Goal: Obtain resource: Download file/media

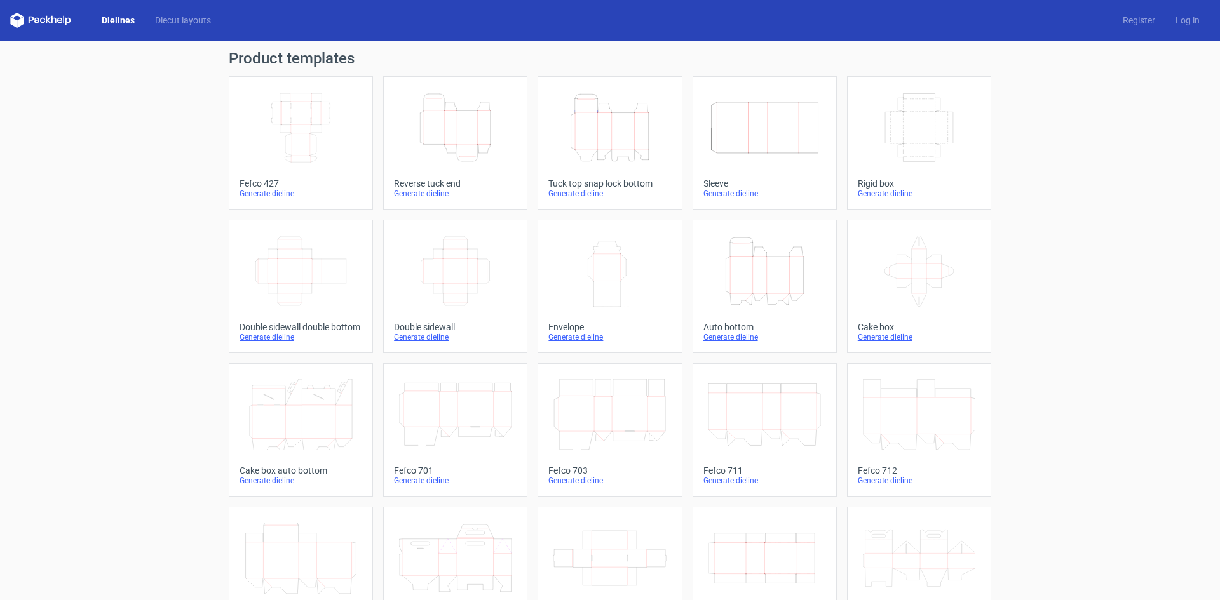
click at [578, 194] on div "Generate dieline" at bounding box center [609, 194] width 123 height 10
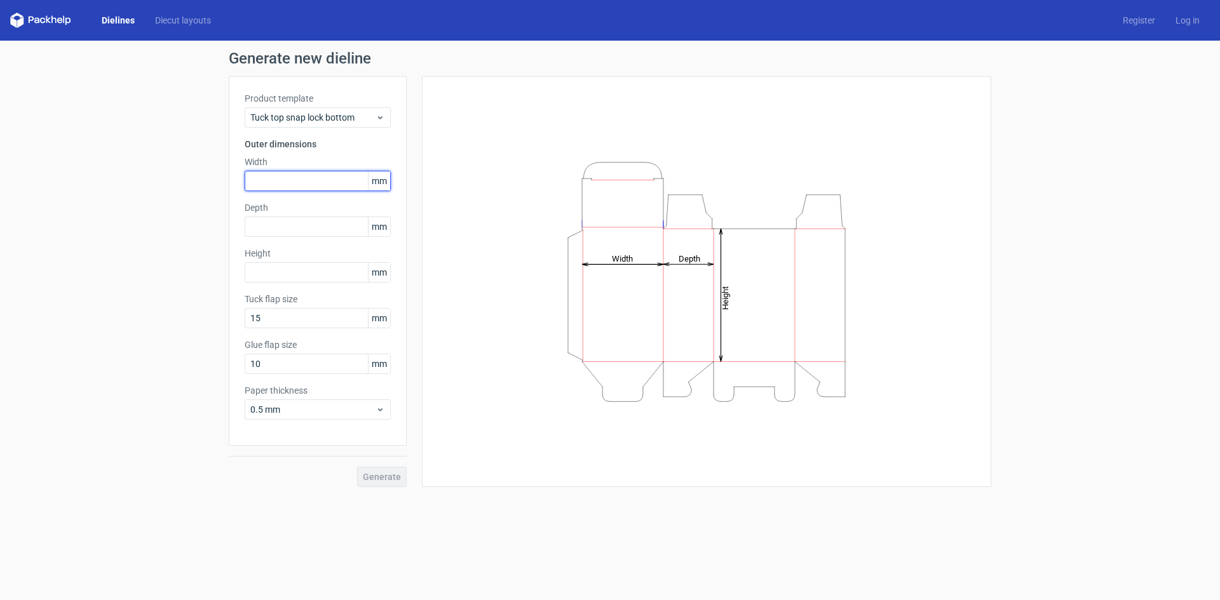
click at [291, 173] on input "text" at bounding box center [318, 181] width 146 height 20
type input "300"
type input "250"
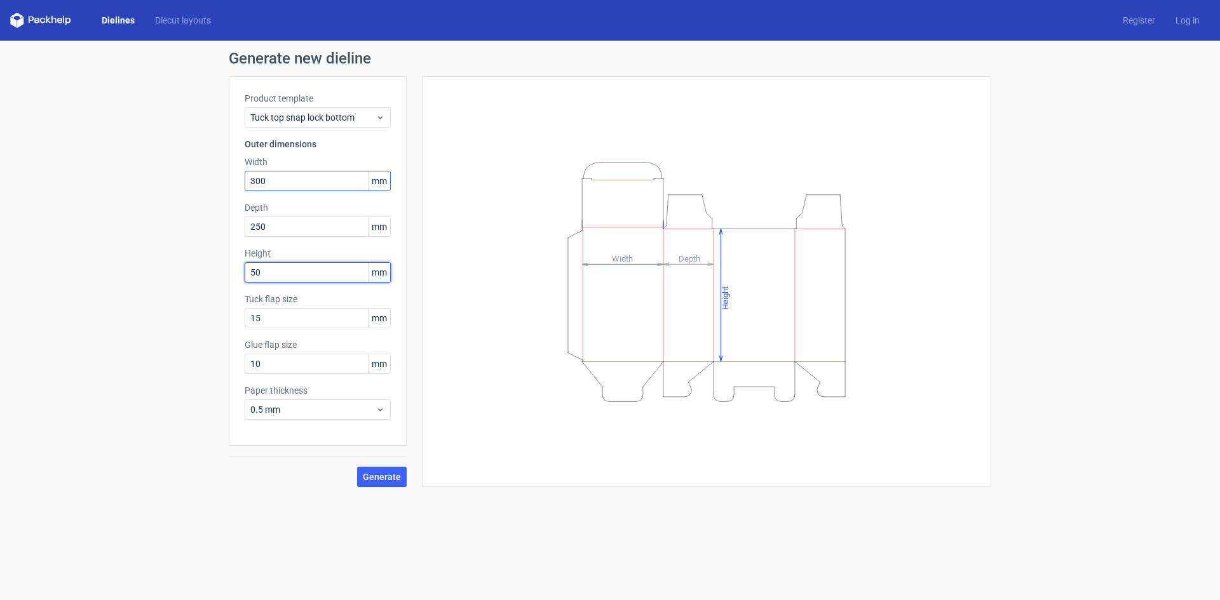
type input "50"
click at [290, 185] on input "300" at bounding box center [318, 181] width 146 height 20
type input "310"
drag, startPoint x: 280, startPoint y: 231, endPoint x: 253, endPoint y: 227, distance: 27.6
click at [253, 227] on input "250" at bounding box center [318, 227] width 146 height 20
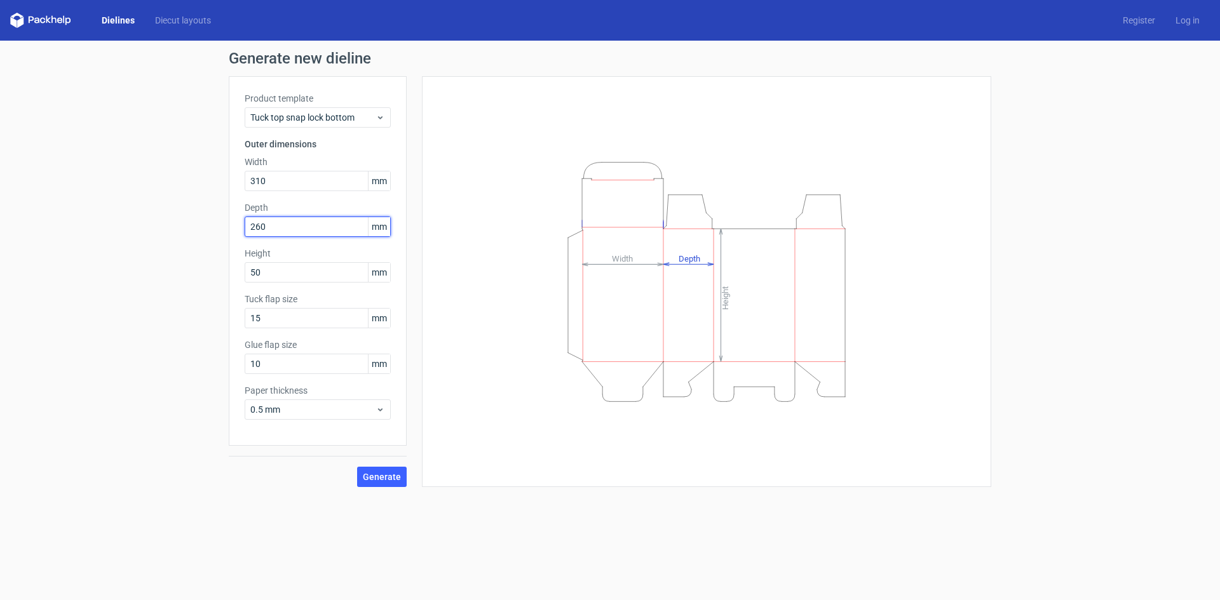
type input "260"
type input "55"
drag, startPoint x: 257, startPoint y: 313, endPoint x: 39, endPoint y: 279, distance: 220.5
click at [99, 294] on div "Generate new dieline Product template Tuck top snap lock bottom Outer dimension…" at bounding box center [610, 269] width 1220 height 457
type input "20"
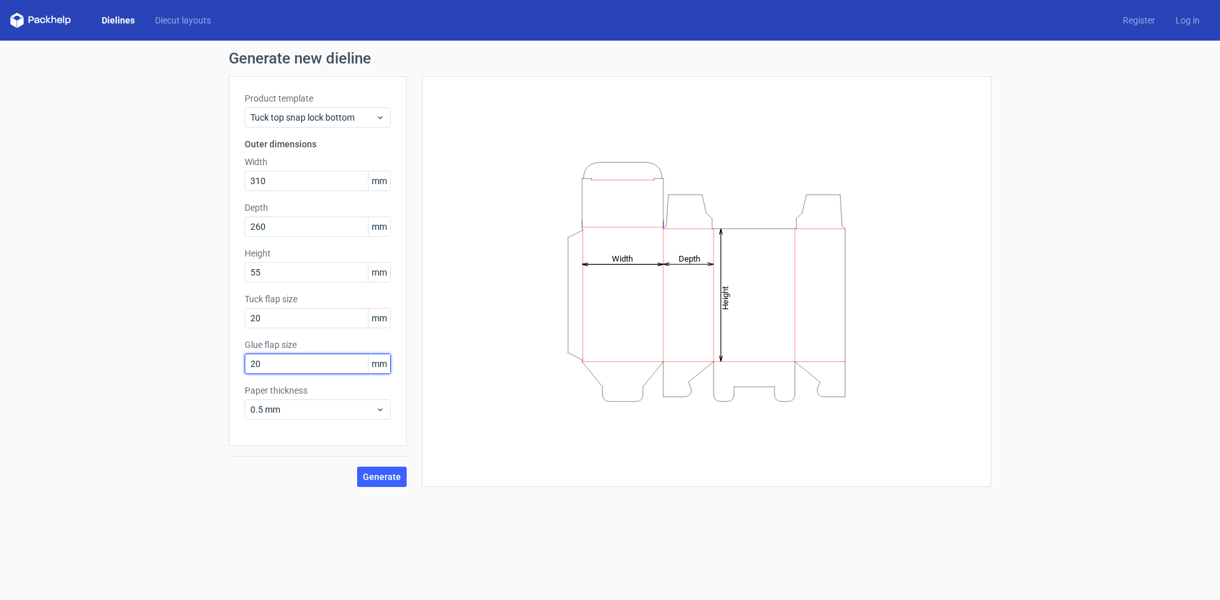
type input "20"
click at [301, 410] on span "0.5 mm" at bounding box center [312, 410] width 125 height 13
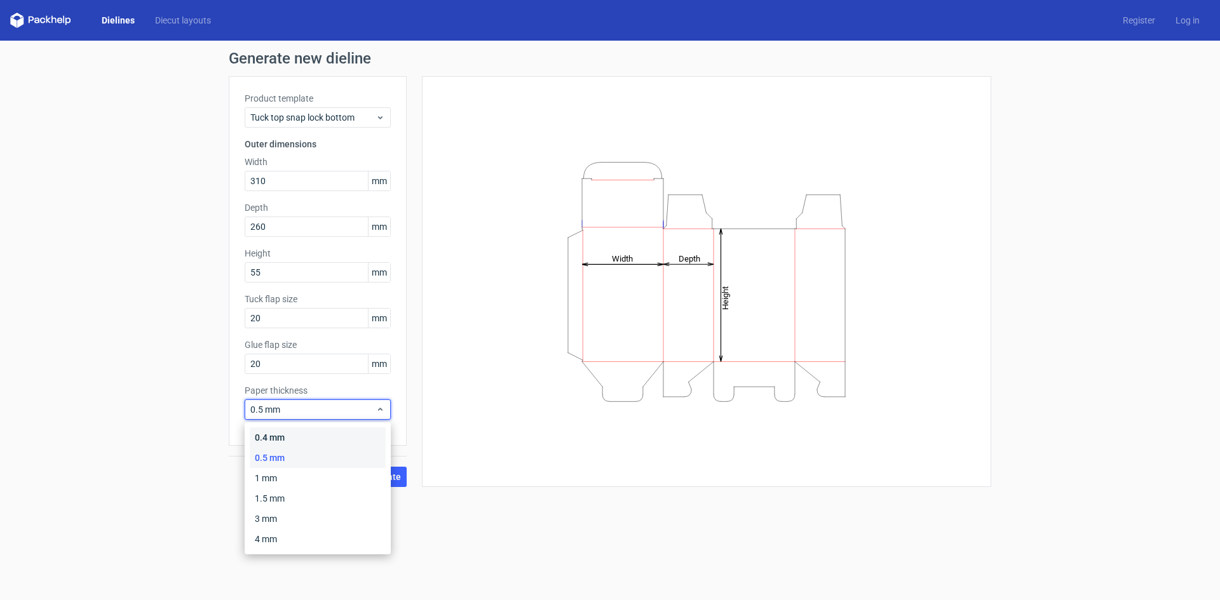
drag, startPoint x: 302, startPoint y: 434, endPoint x: 367, endPoint y: 465, distance: 71.3
click at [302, 435] on div "0.4 mm" at bounding box center [318, 438] width 136 height 20
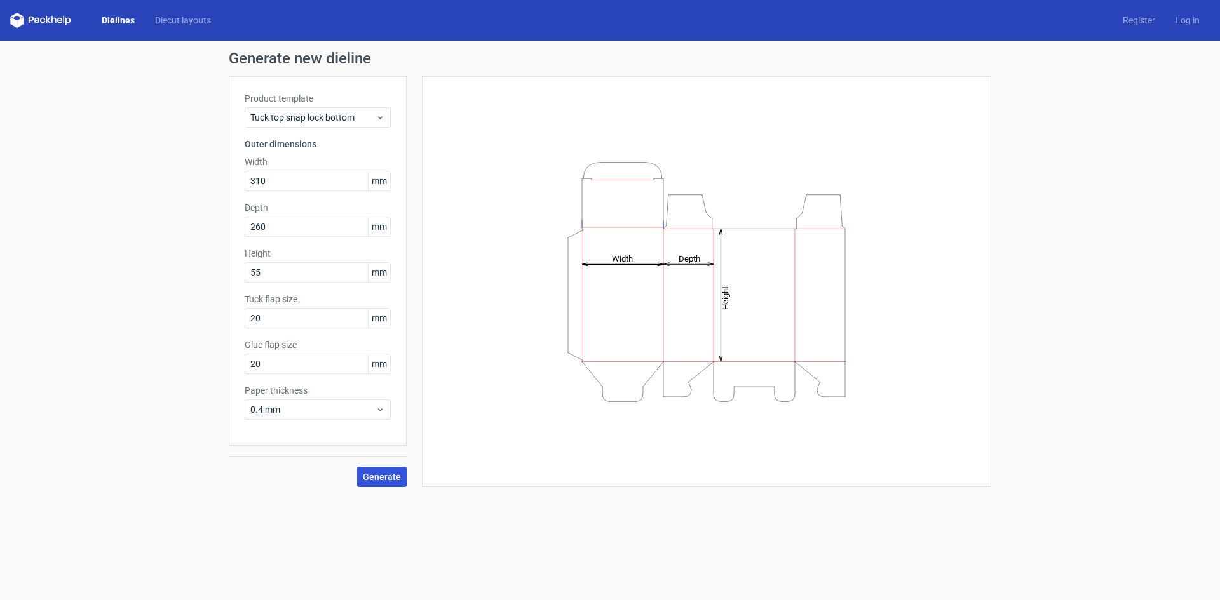
click at [380, 478] on span "Generate" at bounding box center [382, 477] width 38 height 9
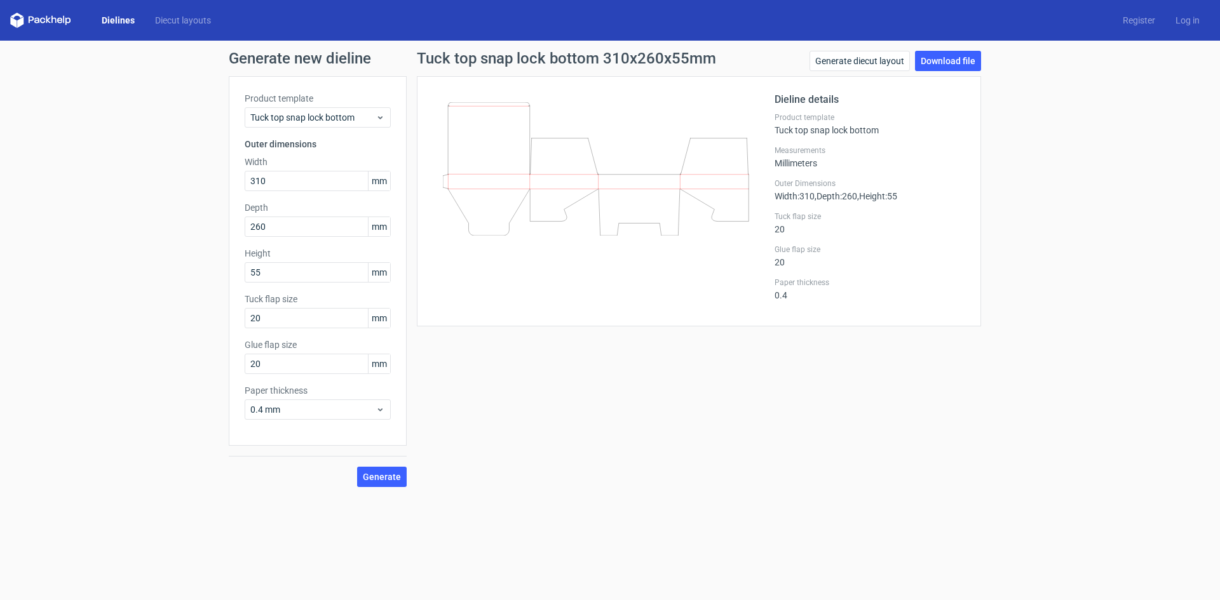
click at [121, 19] on link "Dielines" at bounding box center [118, 20] width 53 height 13
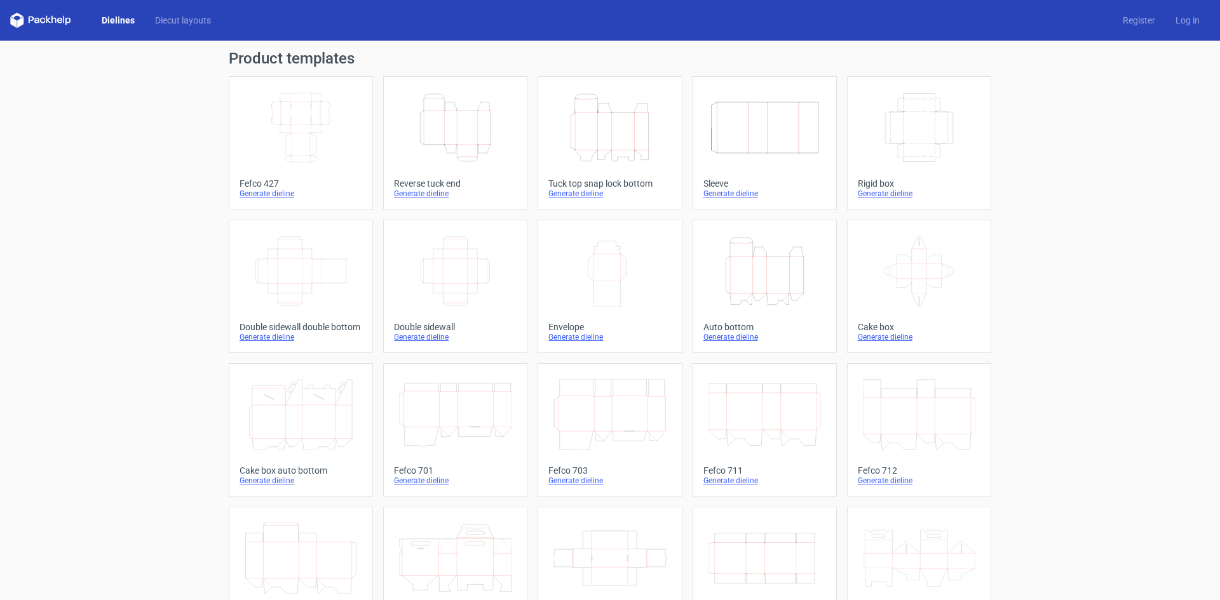
click at [264, 190] on div "Generate dieline" at bounding box center [301, 194] width 123 height 10
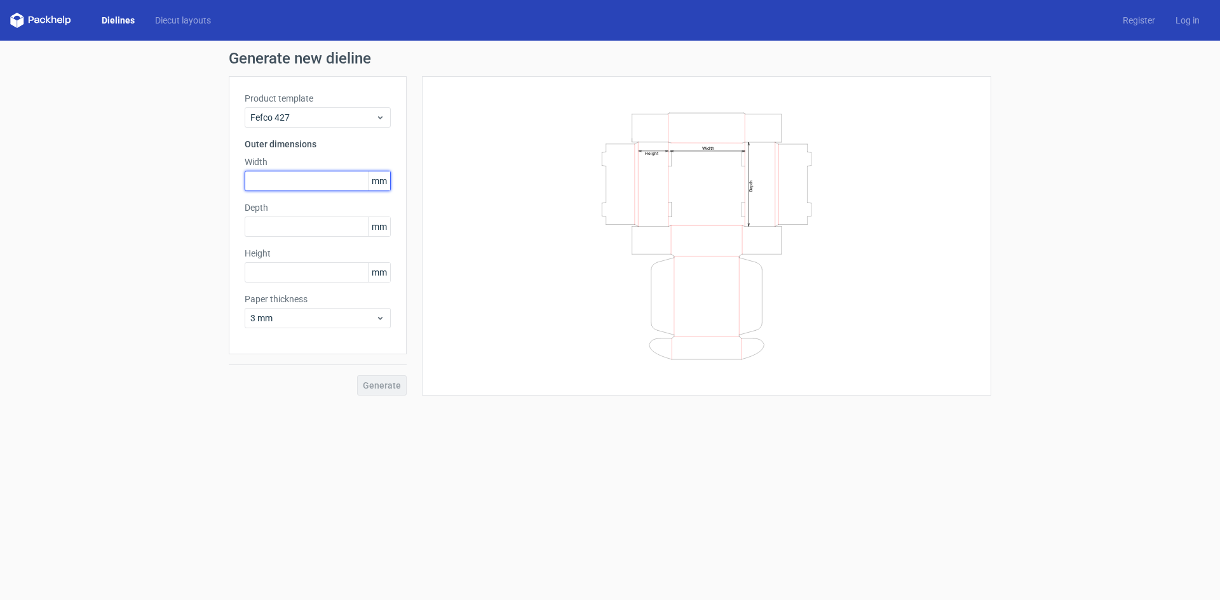
click at [304, 183] on input "text" at bounding box center [318, 181] width 146 height 20
type input "300"
type input "250"
click at [268, 177] on input "300" at bounding box center [318, 181] width 146 height 20
click at [259, 182] on input "300" at bounding box center [318, 181] width 146 height 20
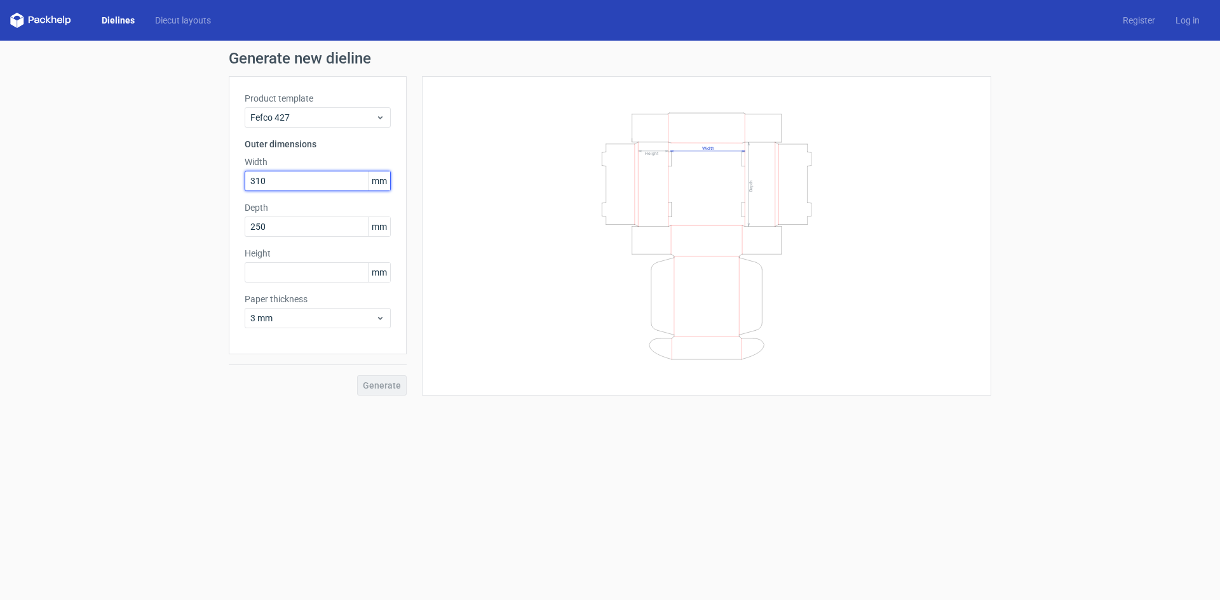
type input "310"
type input "260"
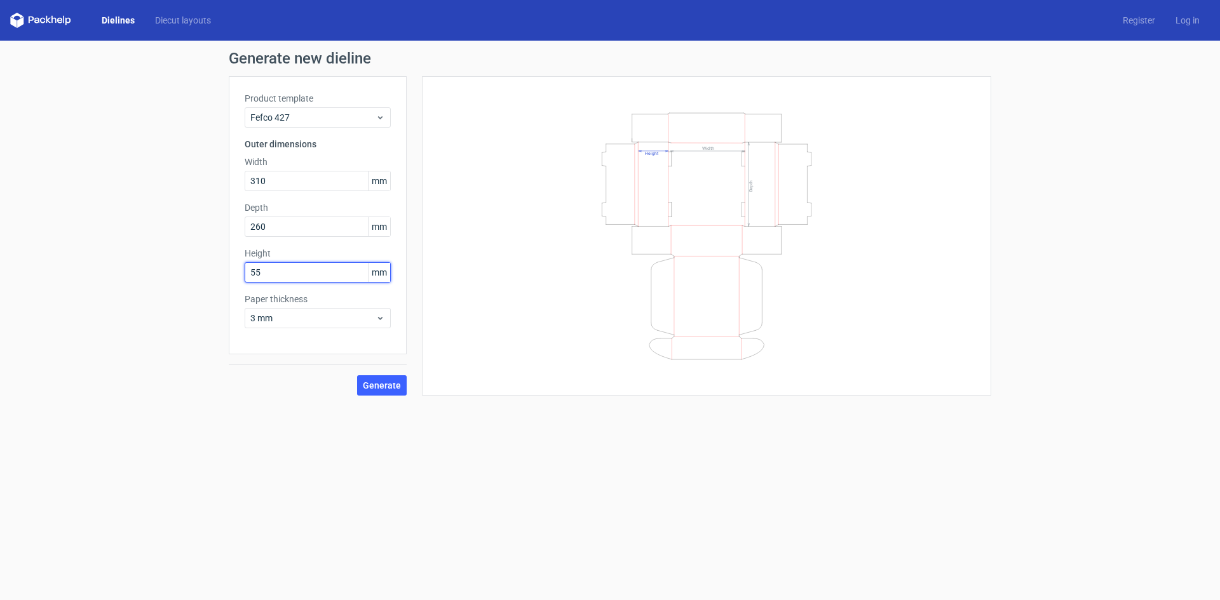
type input "55"
click at [336, 315] on span "3 mm" at bounding box center [312, 318] width 125 height 13
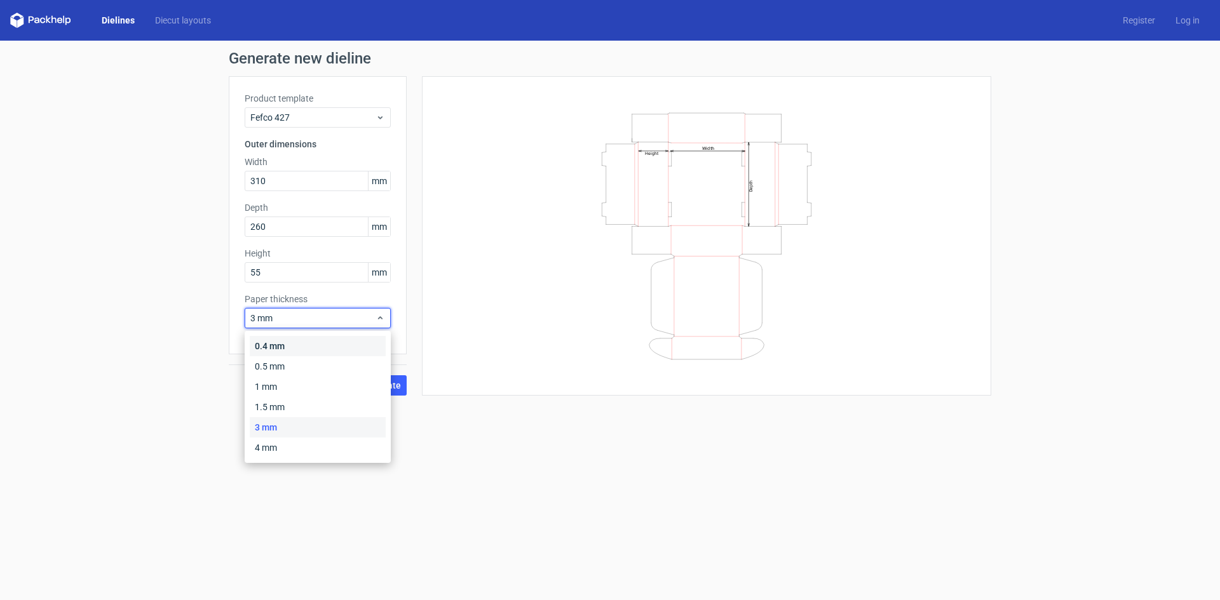
click at [325, 342] on div "0.4 mm" at bounding box center [318, 346] width 136 height 20
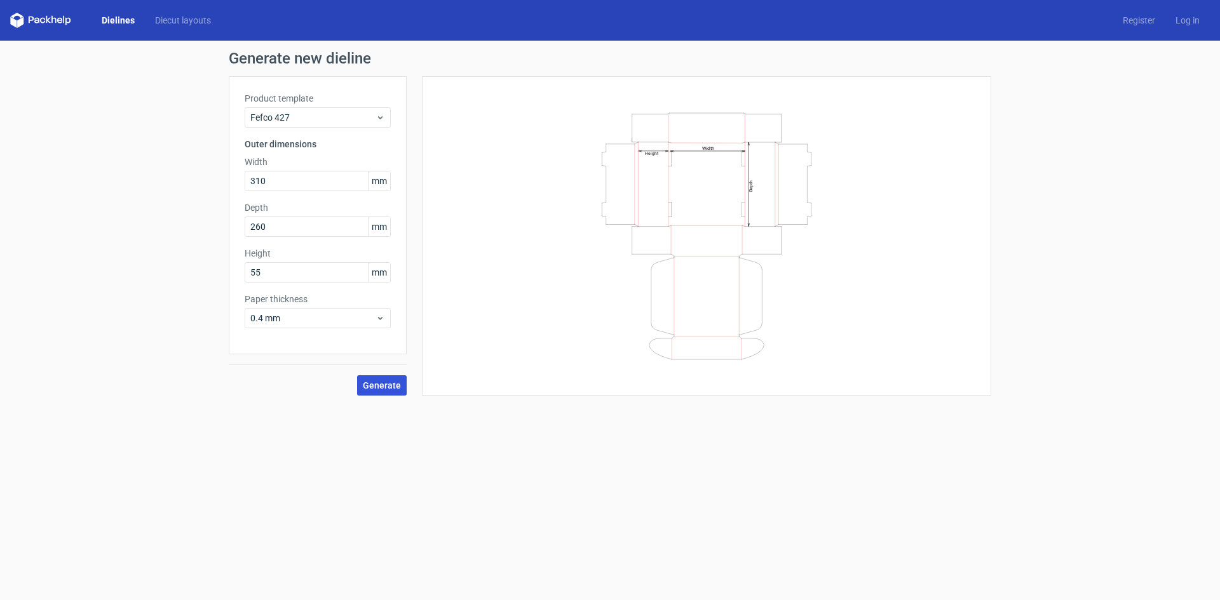
click at [383, 381] on span "Generate" at bounding box center [382, 385] width 38 height 9
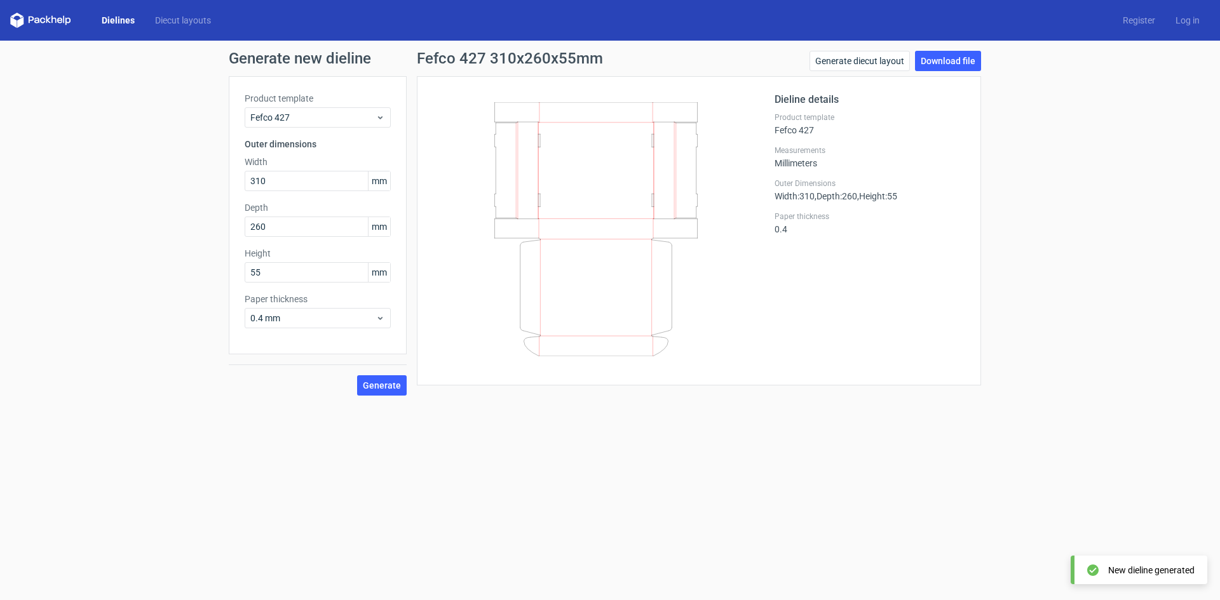
drag, startPoint x: 631, startPoint y: 242, endPoint x: 726, endPoint y: 290, distance: 106.3
click at [649, 314] on icon at bounding box center [596, 229] width 306 height 254
click at [941, 64] on link "Download file" at bounding box center [948, 61] width 66 height 20
click at [667, 357] on div at bounding box center [604, 231] width 342 height 278
